Goal: Task Accomplishment & Management: Manage account settings

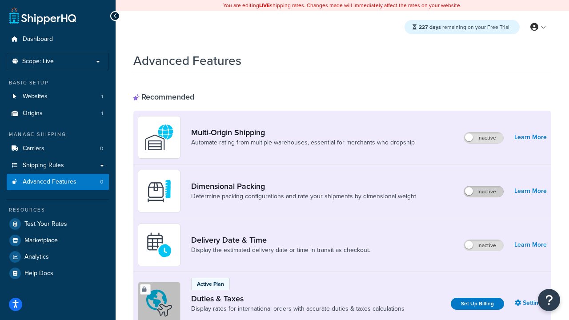
click at [484, 191] on label "Inactive" at bounding box center [483, 191] width 39 height 11
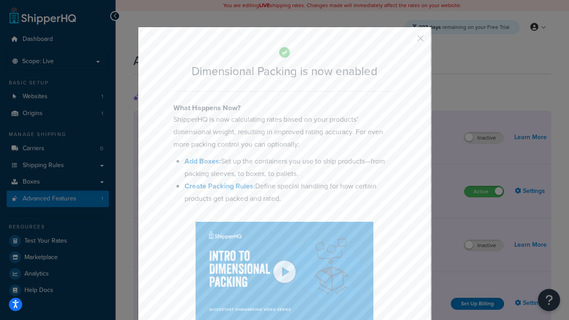
click at [407, 41] on button "button" at bounding box center [407, 41] width 2 height 2
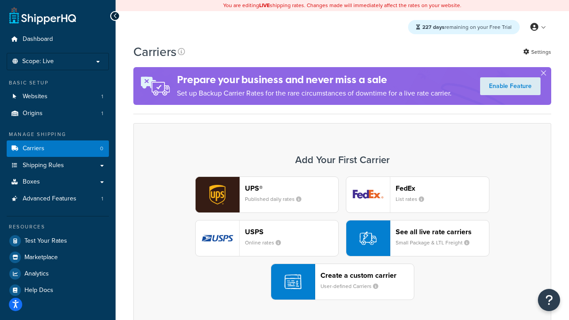
click at [342, 238] on div "UPS® Published daily rates FedEx List rates USPS Online rates See all live rate…" at bounding box center [342, 238] width 399 height 124
click at [442, 188] on header "FedEx" at bounding box center [441, 188] width 93 height 8
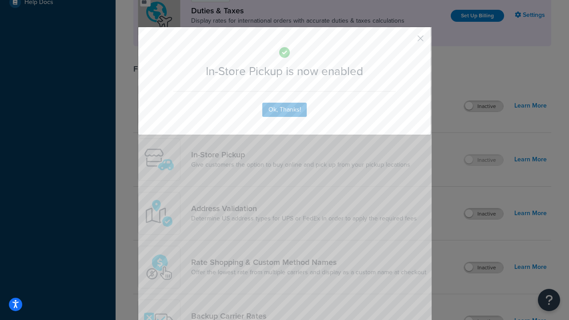
click at [407, 41] on button "button" at bounding box center [407, 41] width 2 height 2
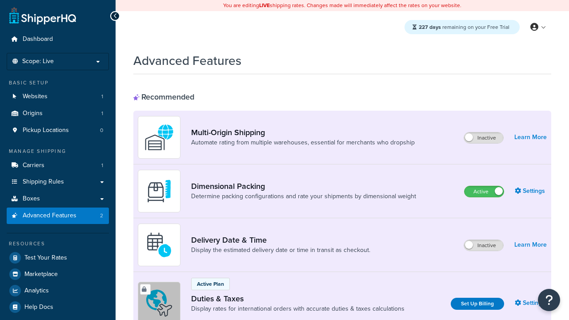
click at [484, 191] on label "Active" at bounding box center [483, 191] width 39 height 11
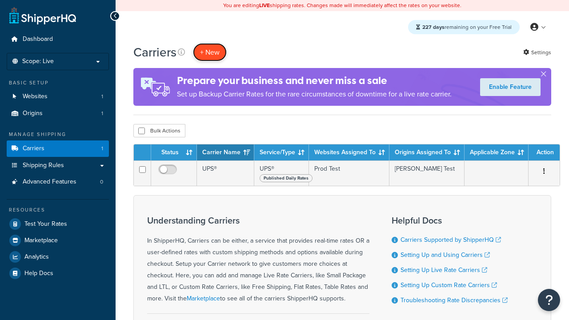
click at [210, 43] on button "+ New" at bounding box center [210, 52] width 34 height 18
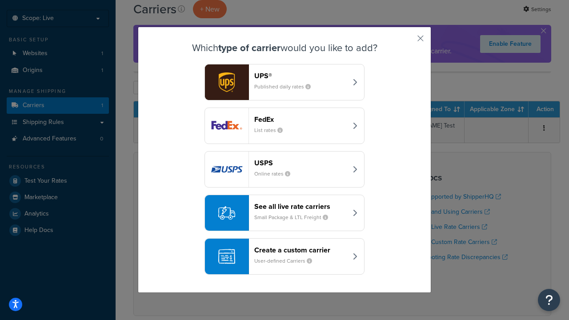
click at [284, 256] on div "Create a custom carrier User-defined Carriers" at bounding box center [300, 256] width 93 height 21
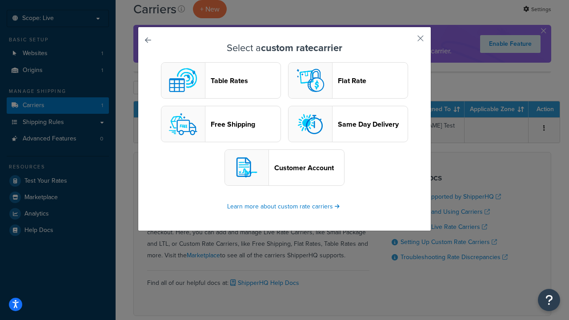
click at [221, 80] on header "Table Rates" at bounding box center [246, 80] width 70 height 8
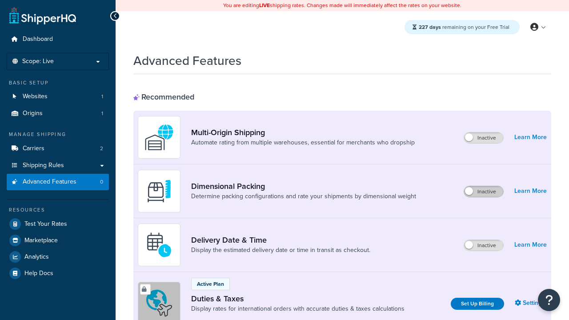
click at [484, 191] on label "Inactive" at bounding box center [483, 191] width 39 height 11
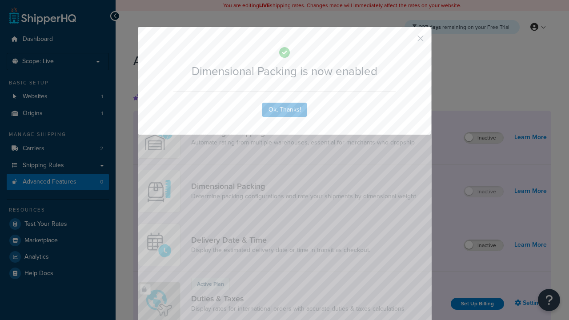
click at [407, 41] on button "button" at bounding box center [407, 41] width 2 height 2
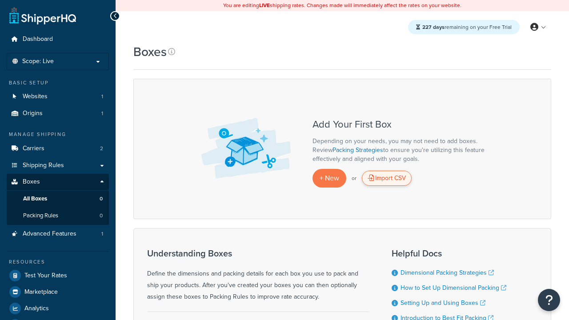
click at [387, 178] on div "Import CSV" at bounding box center [387, 178] width 50 height 15
